Goal: Information Seeking & Learning: Find specific fact

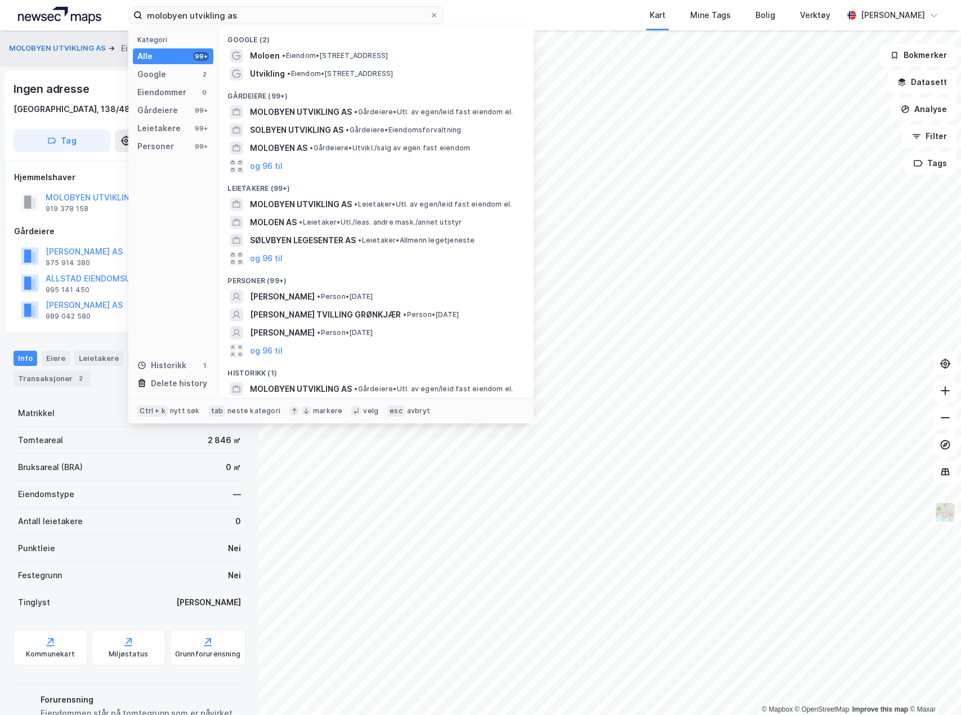
click at [265, 22] on input "molobyen utvikling as" at bounding box center [285, 15] width 287 height 17
click at [268, 20] on input "molobyen utvikling as" at bounding box center [285, 15] width 287 height 17
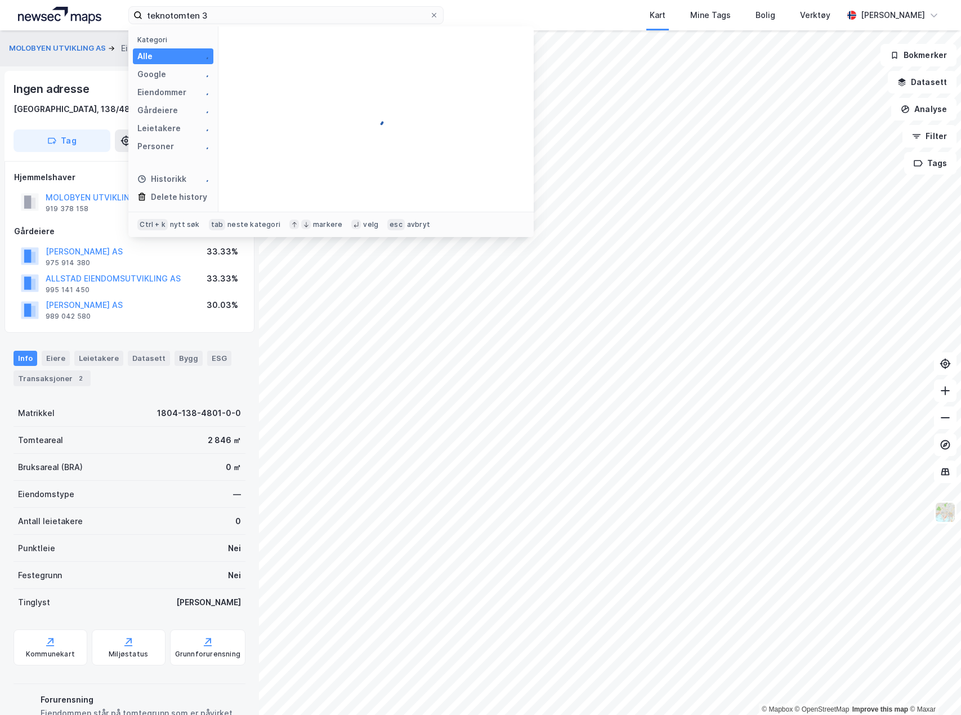
type input "teknotomten 3"
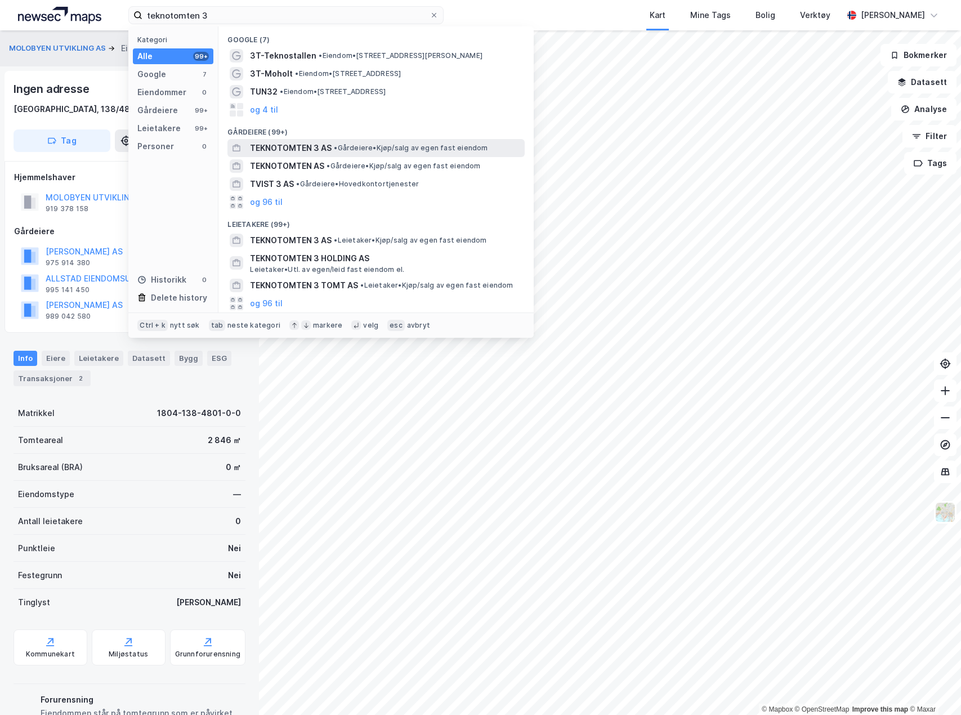
click at [385, 150] on span "• Gårdeiere • Kjøp/salg av egen fast eiendom" at bounding box center [411, 148] width 154 height 9
